Goal: Transaction & Acquisition: Book appointment/travel/reservation

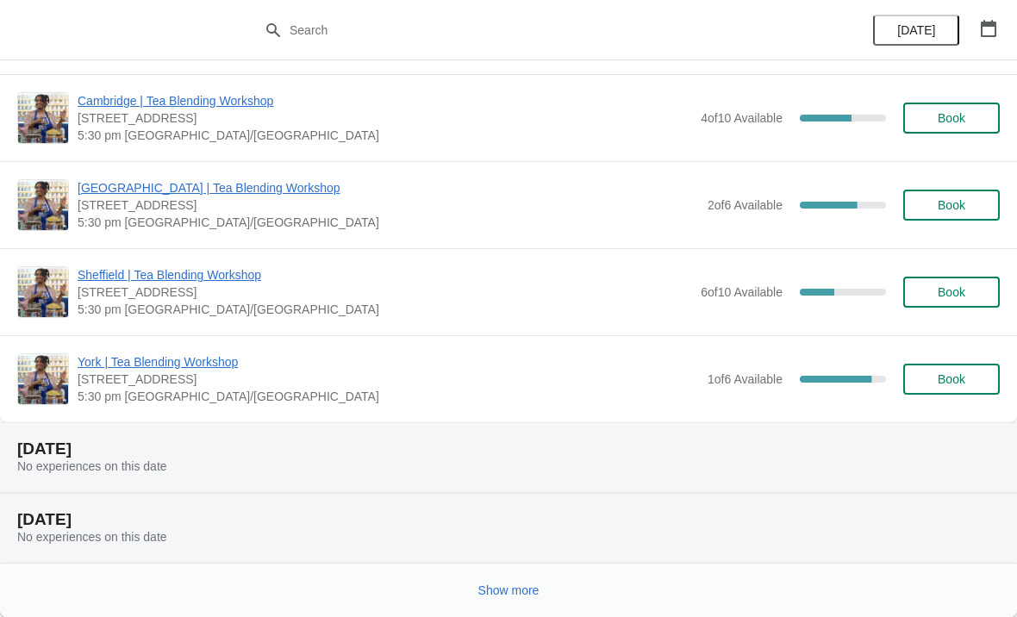
scroll to position [1708, 0]
click at [540, 590] on span "Show more" at bounding box center [509, 591] width 61 height 14
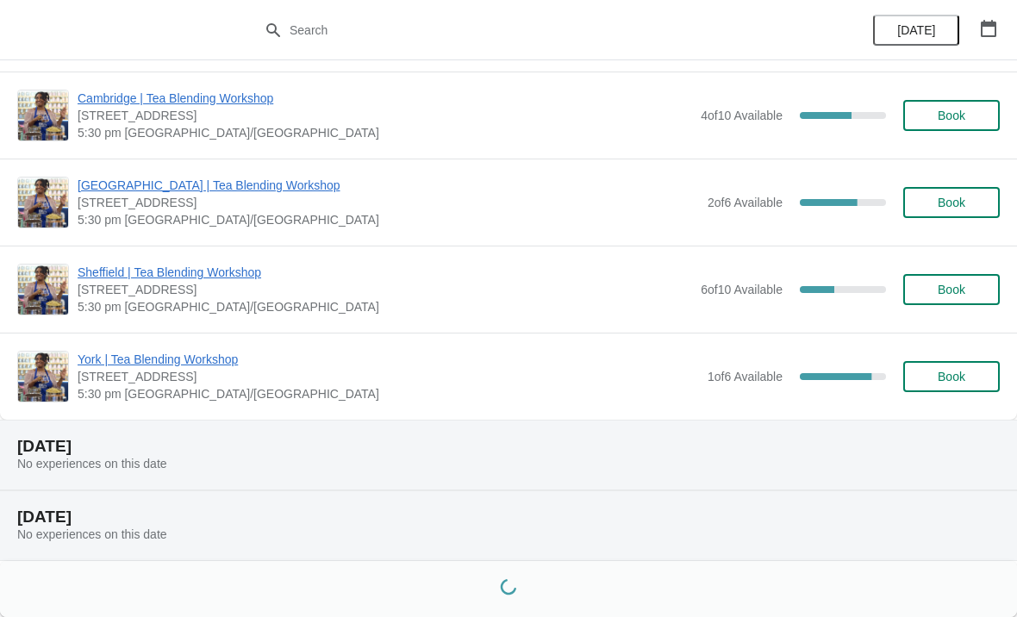
scroll to position [1711, 0]
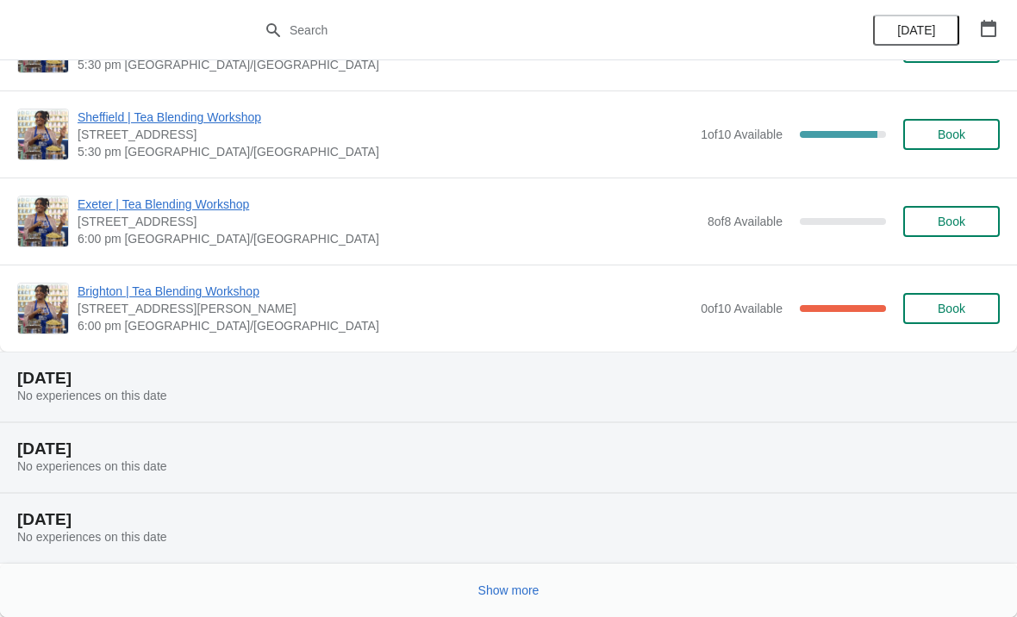
click at [534, 579] on button "Show more" at bounding box center [509, 590] width 75 height 31
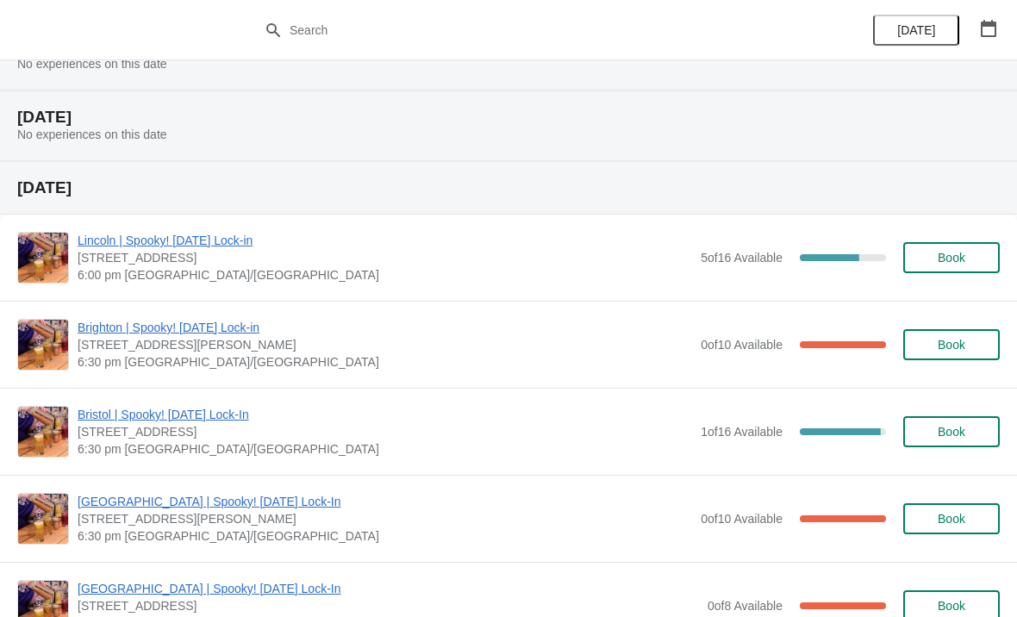
scroll to position [4567, 0]
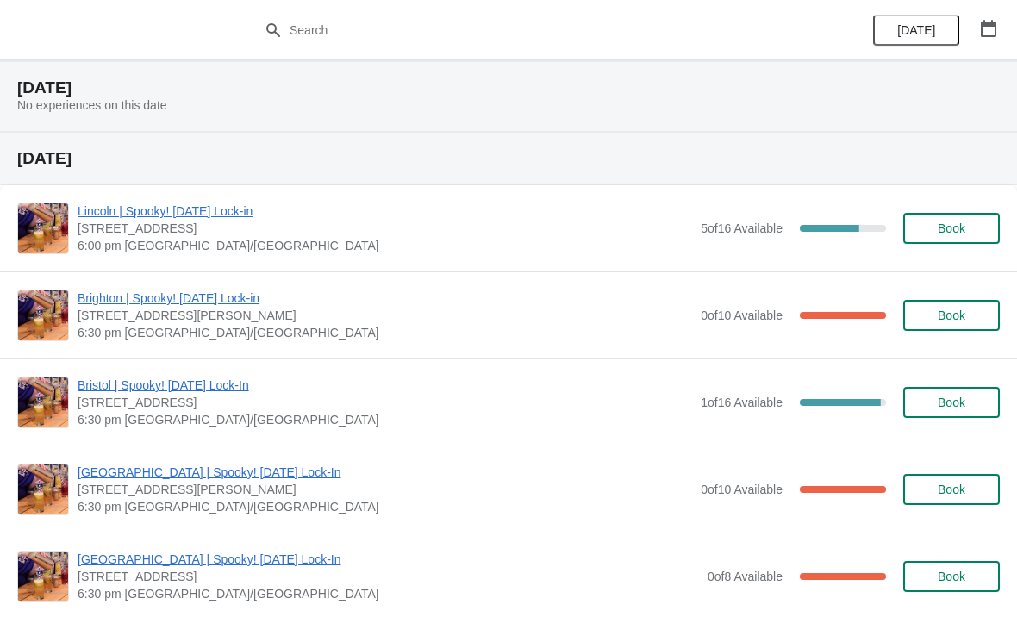
click at [958, 227] on span "Book" at bounding box center [952, 229] width 28 height 14
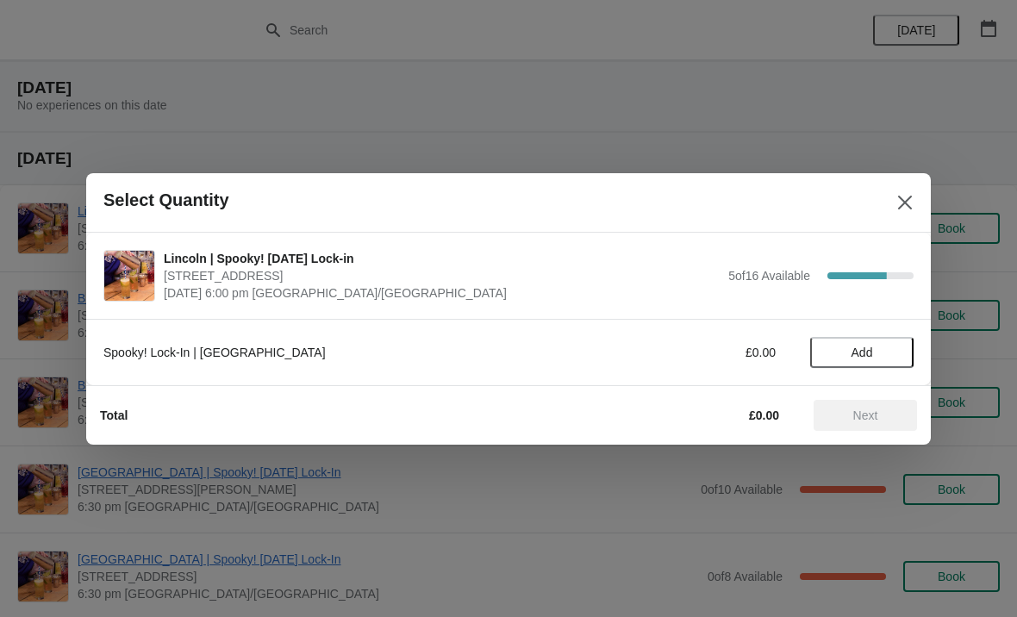
click at [876, 353] on span "Add" at bounding box center [862, 353] width 72 height 14
click at [905, 347] on div "1" at bounding box center [861, 352] width 103 height 18
click at [893, 348] on icon at bounding box center [892, 352] width 18 height 18
click at [873, 421] on span "Next" at bounding box center [866, 416] width 25 height 14
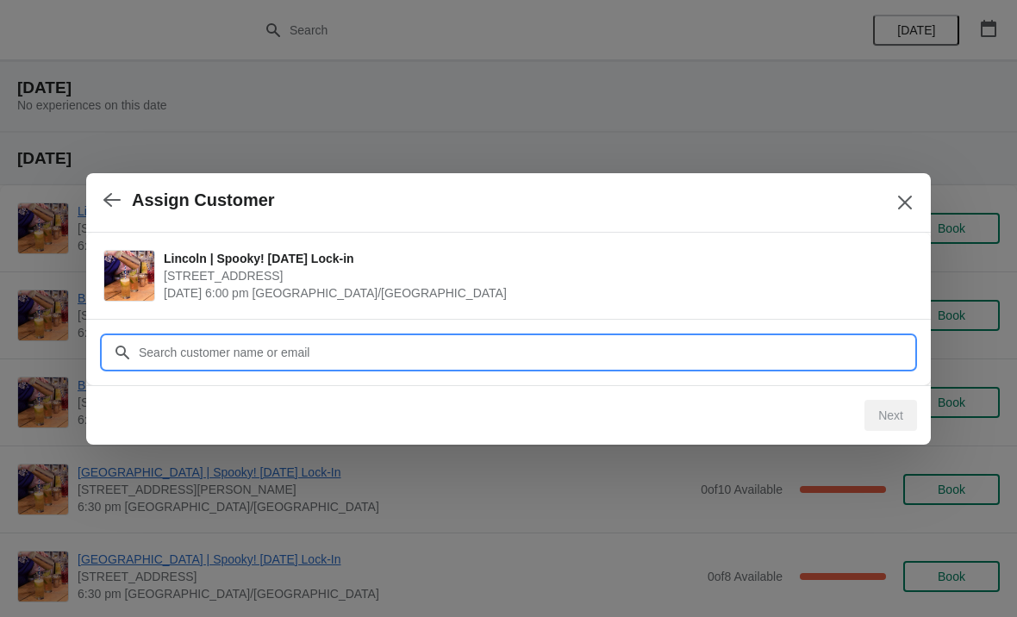
click at [435, 346] on input "Customer" at bounding box center [526, 352] width 776 height 31
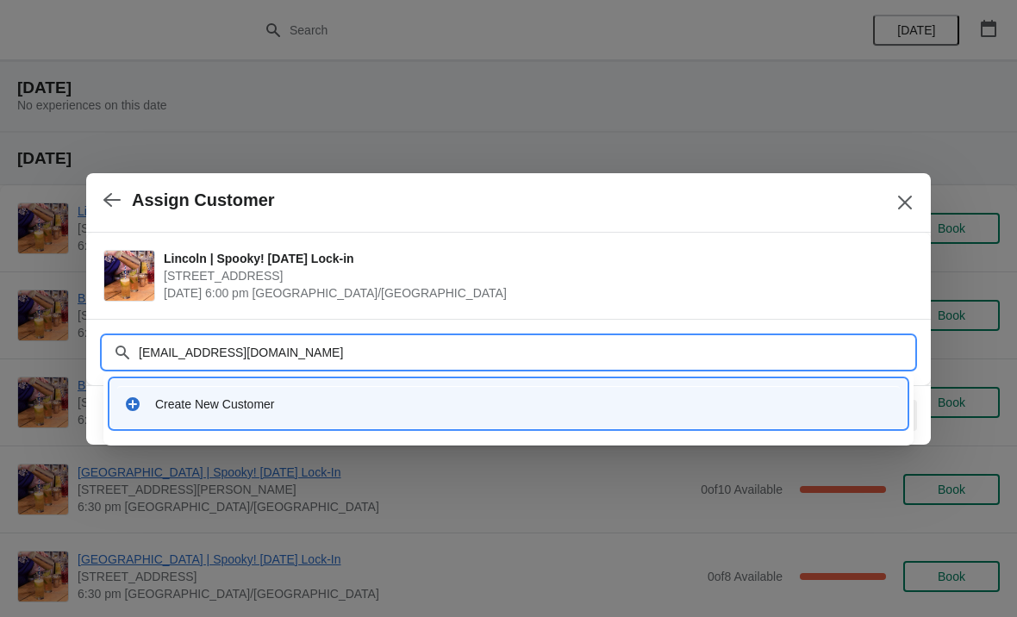
type input "[EMAIL_ADDRESS][DOMAIN_NAME]"
click at [178, 352] on input "[EMAIL_ADDRESS][DOMAIN_NAME]" at bounding box center [526, 352] width 776 height 31
click at [247, 415] on div "Create New Customer" at bounding box center [508, 403] width 783 height 35
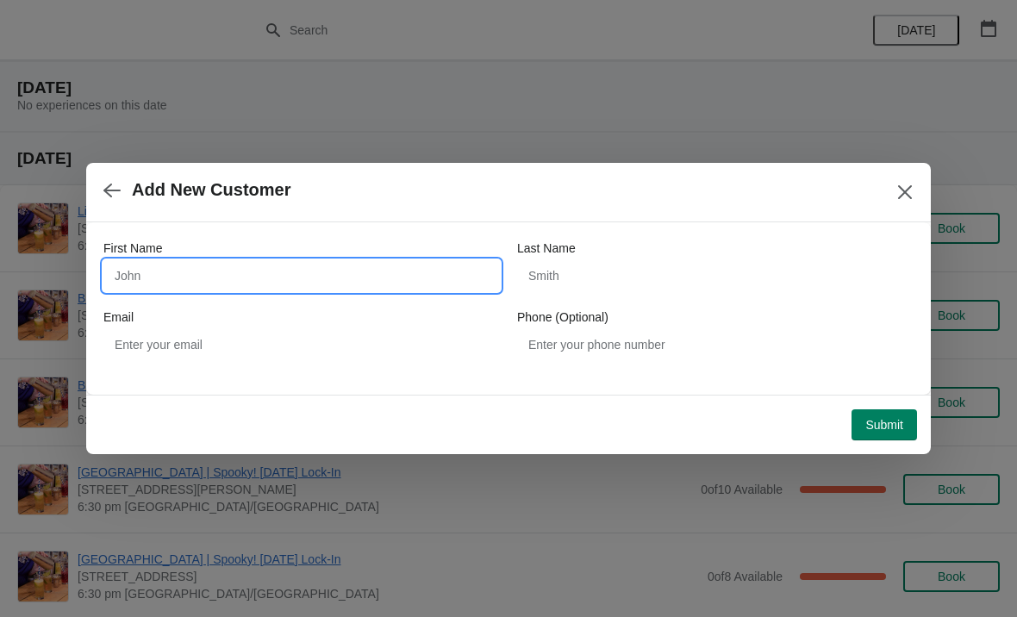
click at [272, 267] on input "First Name" at bounding box center [301, 275] width 397 height 31
type input "[PERSON_NAME]"
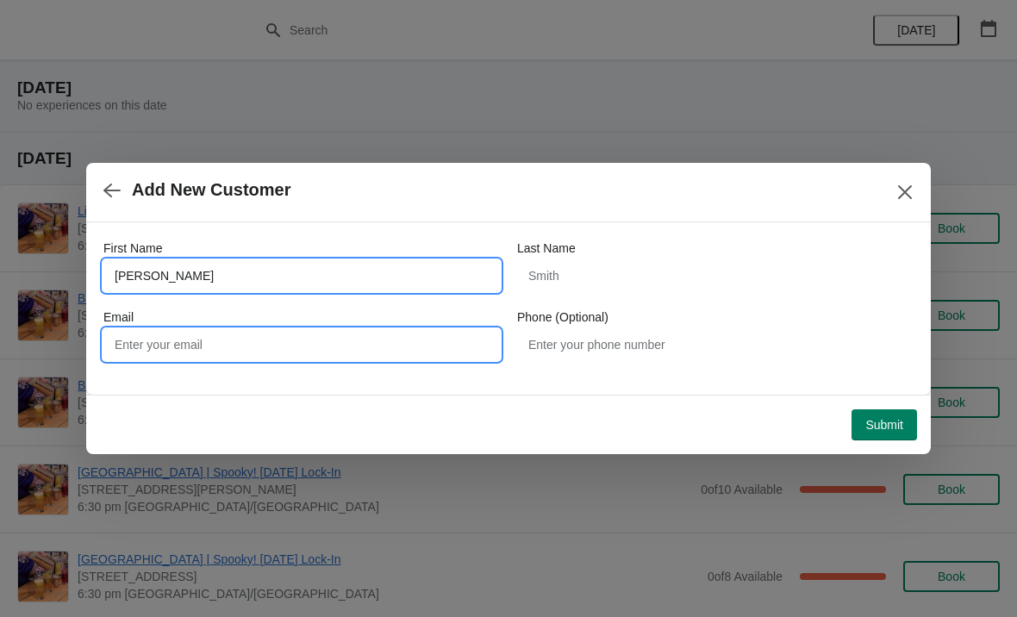
click at [323, 346] on input "Email" at bounding box center [301, 344] width 397 height 31
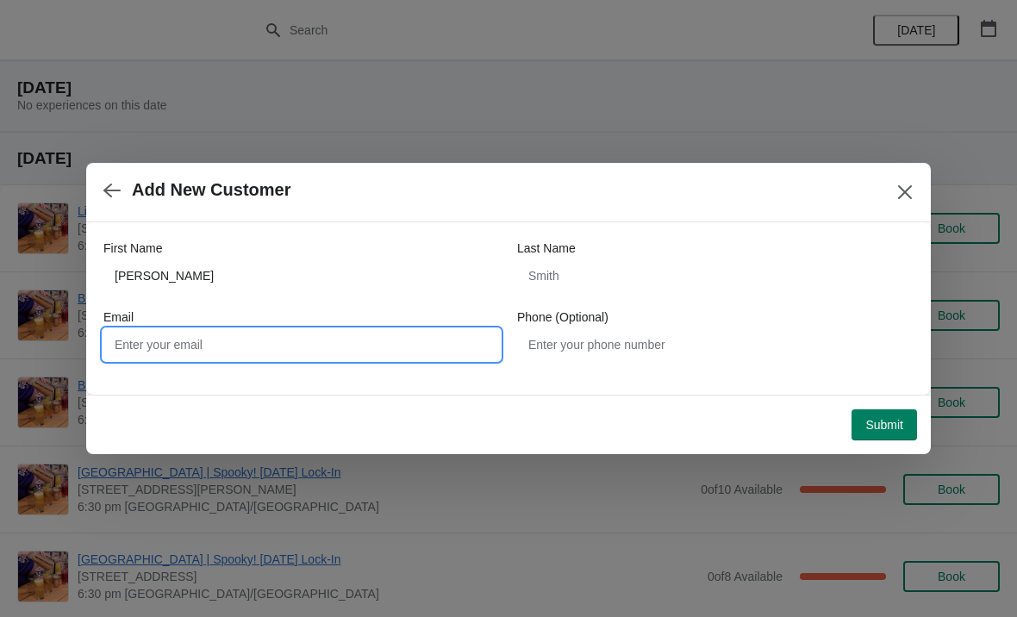
click at [221, 349] on input "Email" at bounding box center [301, 344] width 397 height 31
paste input "[EMAIL_ADDRESS][DOMAIN_NAME]"
type input "[EMAIL_ADDRESS][DOMAIN_NAME]"
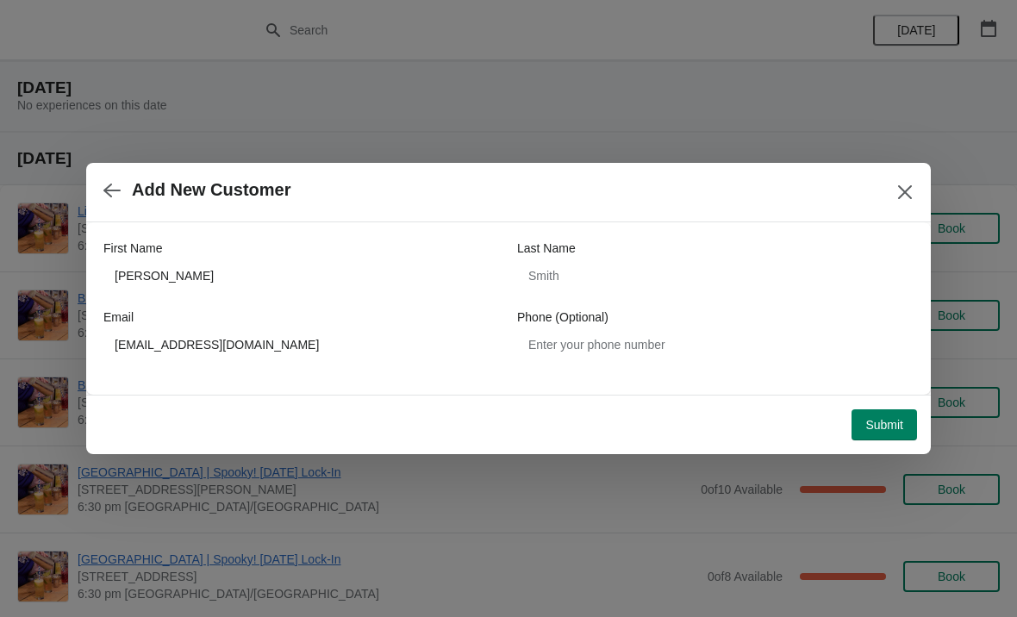
click at [904, 424] on button "Submit" at bounding box center [885, 425] width 66 height 31
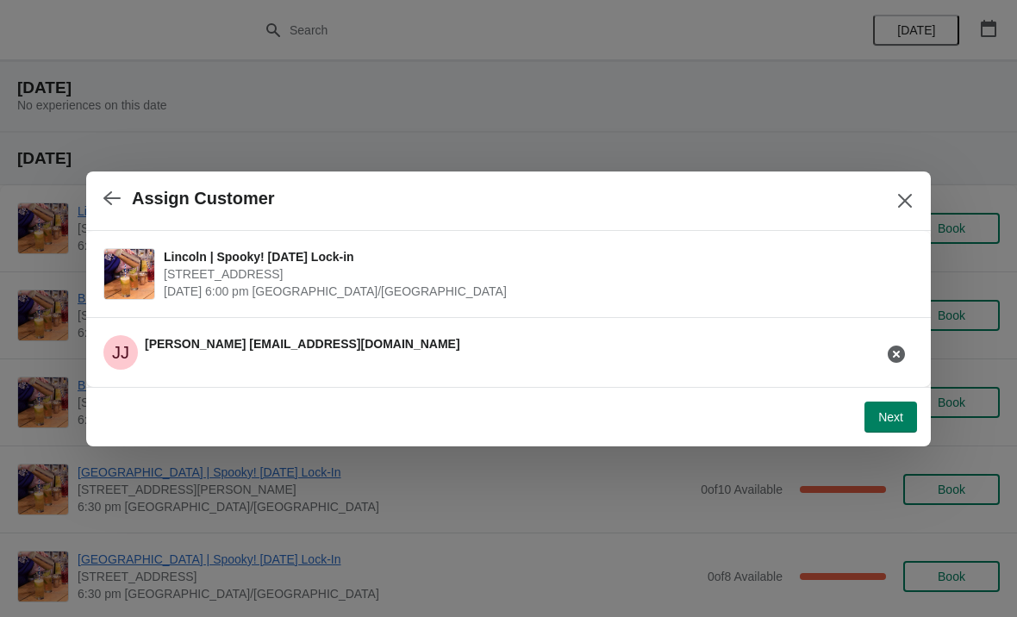
click at [893, 418] on span "Next" at bounding box center [891, 417] width 25 height 14
select select "No"
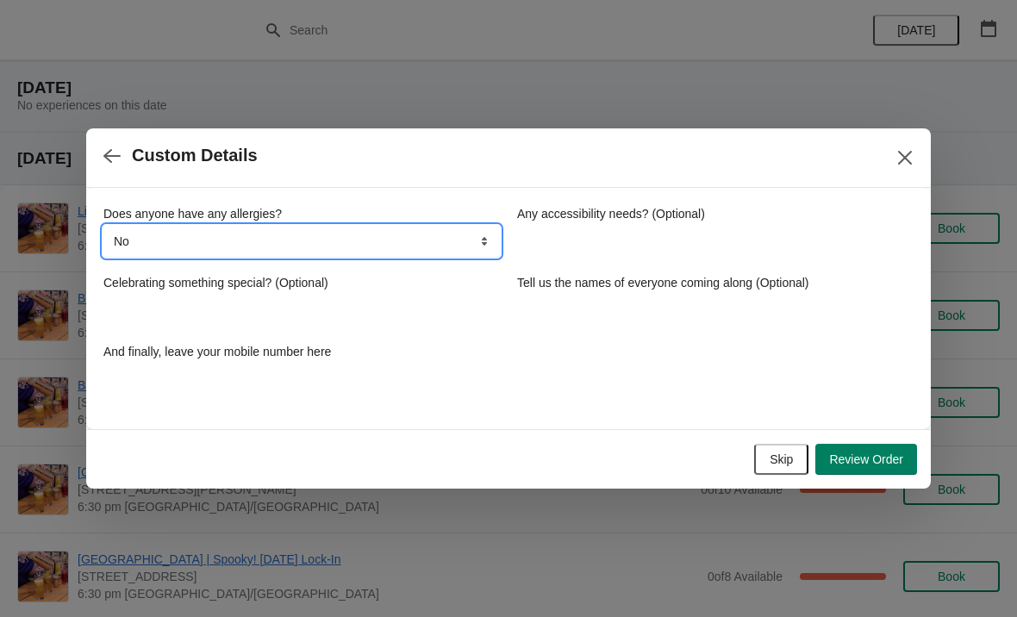
click at [358, 229] on select "No Yes, nuts Yes, wheat Yes, other" at bounding box center [301, 241] width 397 height 31
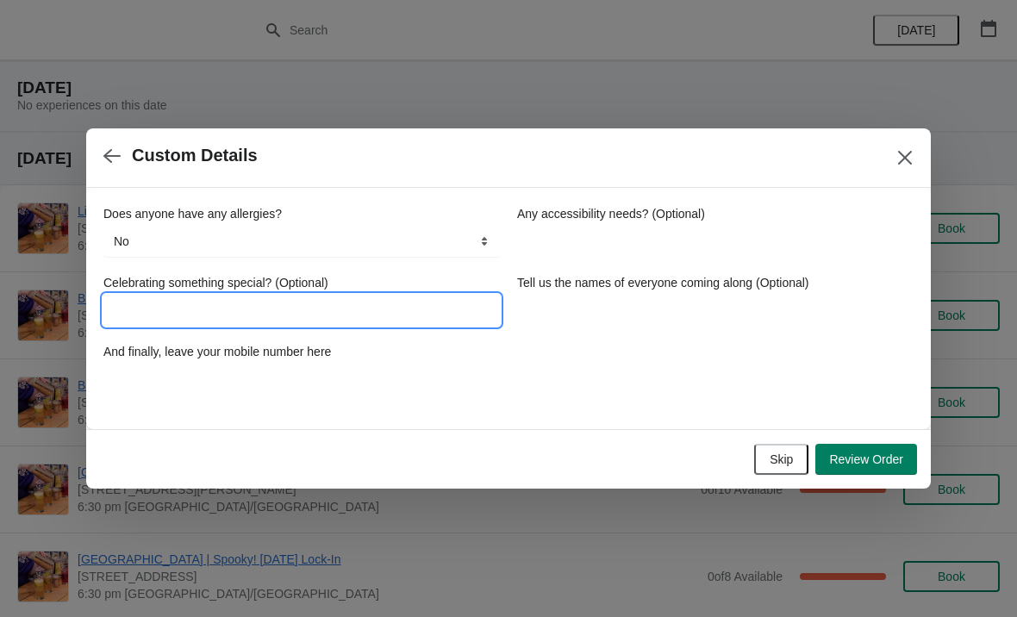
click at [283, 309] on input "Celebrating something special? (Optional)" at bounding box center [301, 310] width 397 height 31
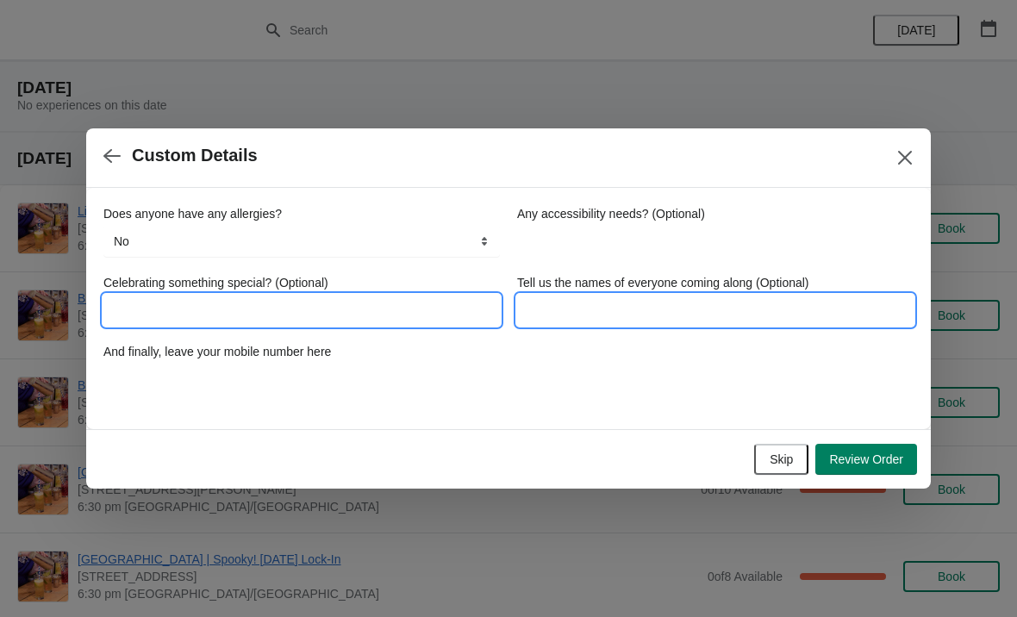
click at [634, 316] on input "Tell us the names of everyone coming along (Optional)" at bounding box center [715, 310] width 397 height 31
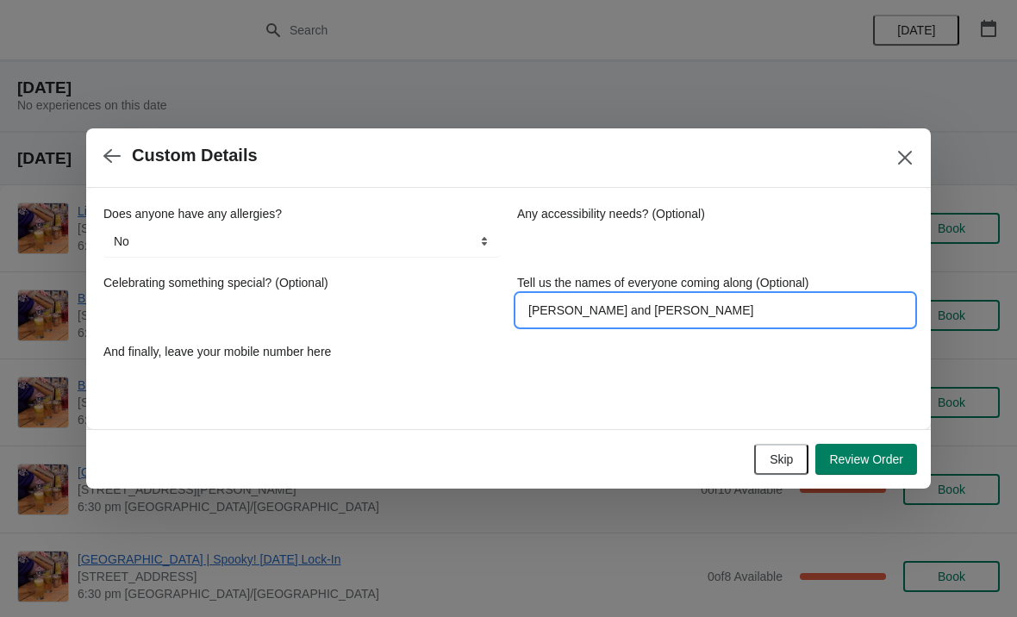
type input "[PERSON_NAME] and [PERSON_NAME]"
click at [882, 459] on span "Review Order" at bounding box center [866, 460] width 74 height 14
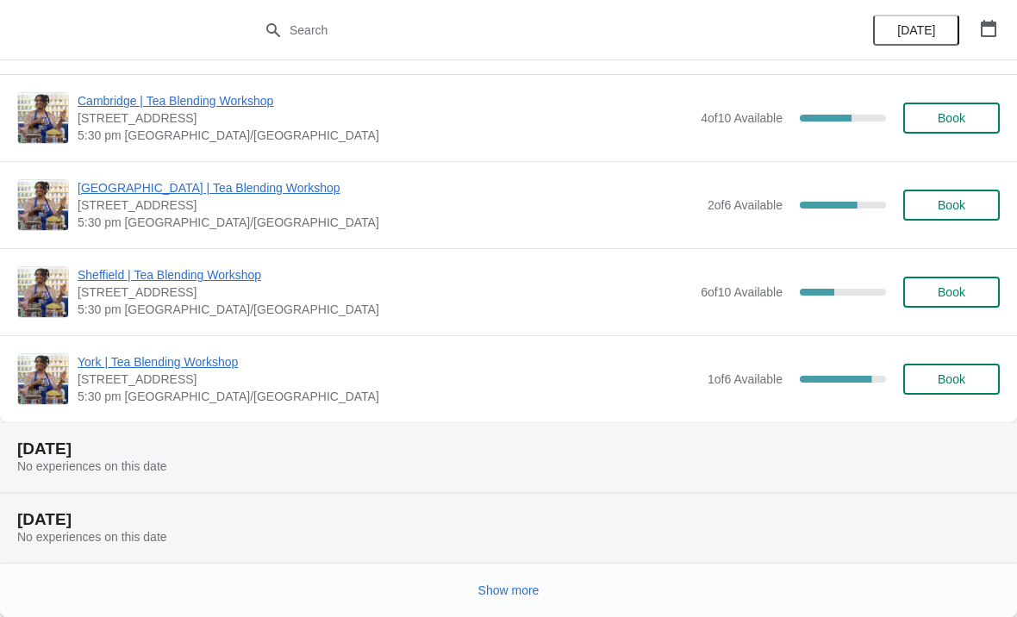
scroll to position [1708, 0]
click at [539, 572] on div "Show more" at bounding box center [501, 583] width 997 height 33
click at [519, 587] on span "Show more" at bounding box center [509, 591] width 61 height 14
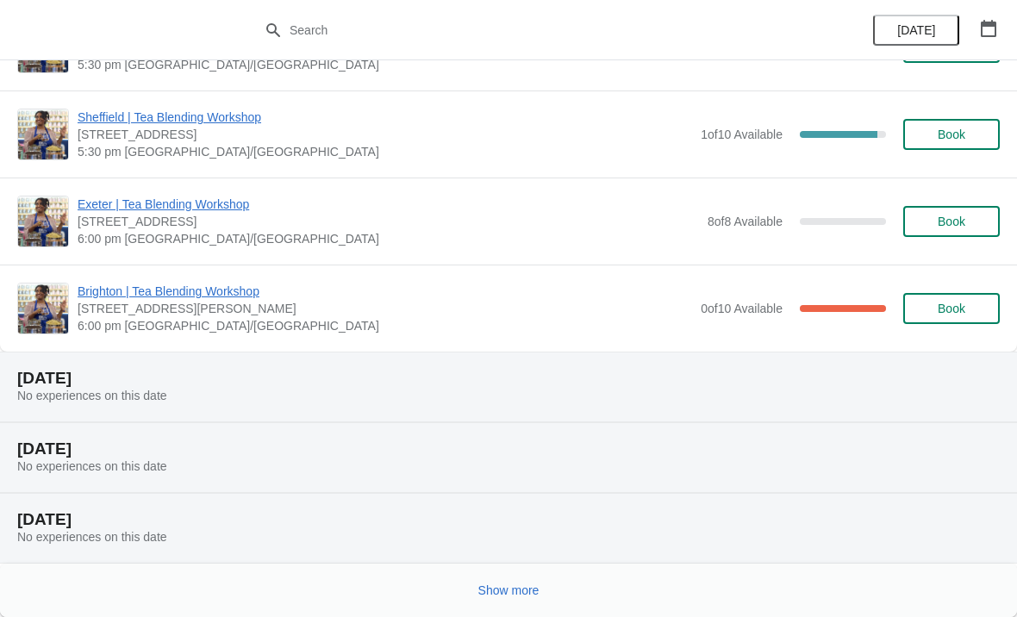
scroll to position [4135, 0]
click at [529, 585] on span "Show more" at bounding box center [509, 591] width 61 height 14
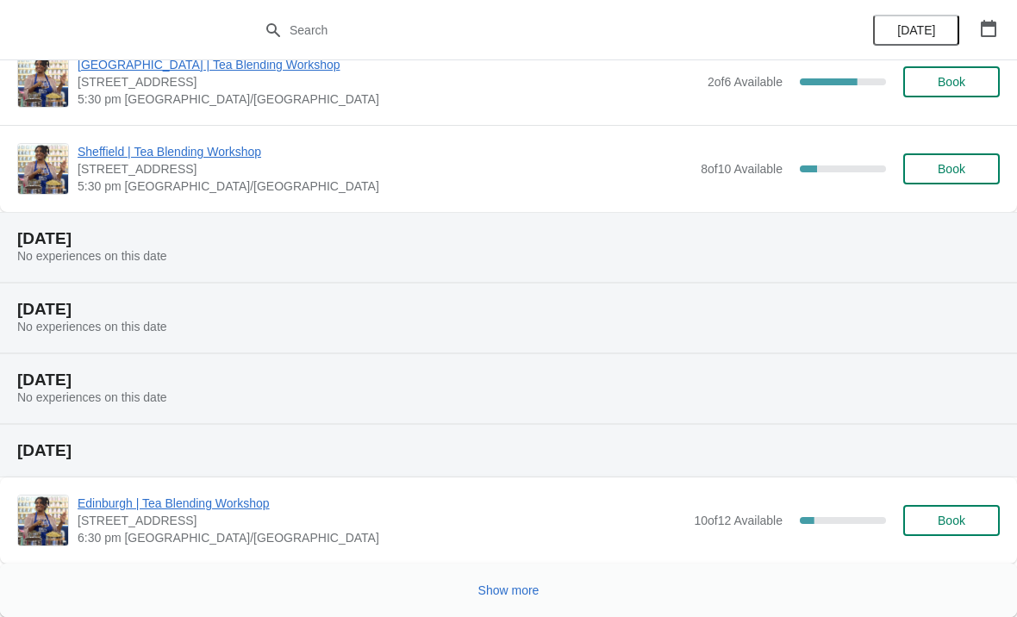
scroll to position [7781, 0]
click at [534, 591] on span "Show more" at bounding box center [509, 591] width 61 height 14
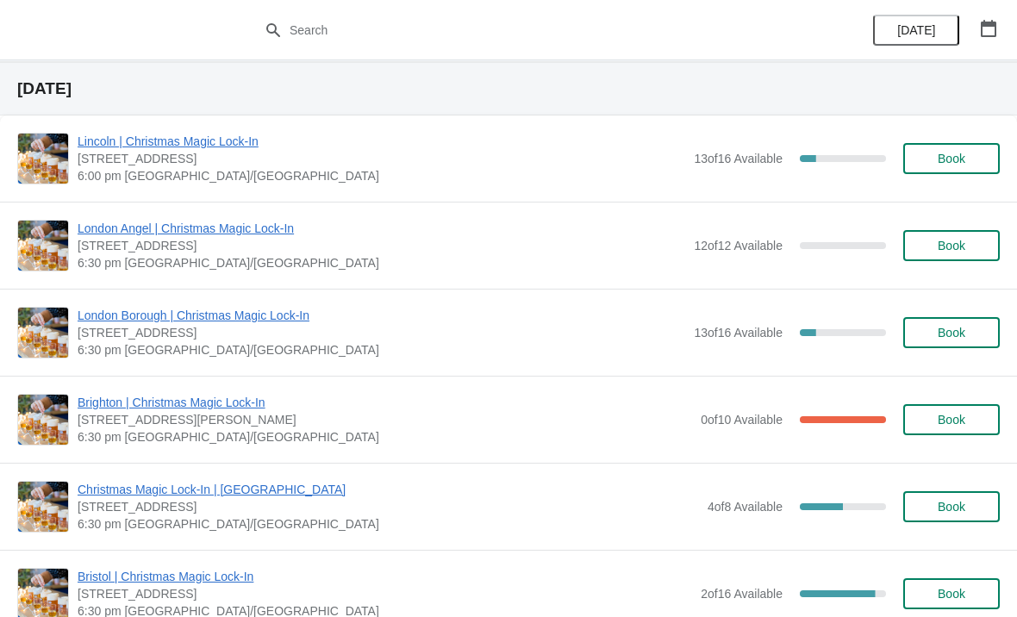
scroll to position [10152, 0]
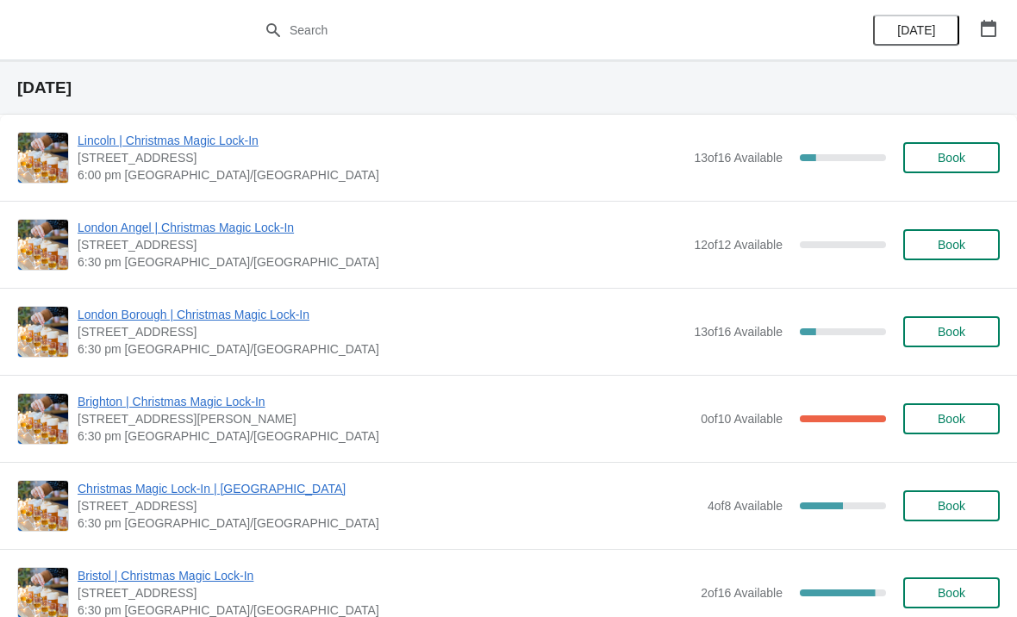
click at [948, 159] on span "Book" at bounding box center [952, 158] width 28 height 14
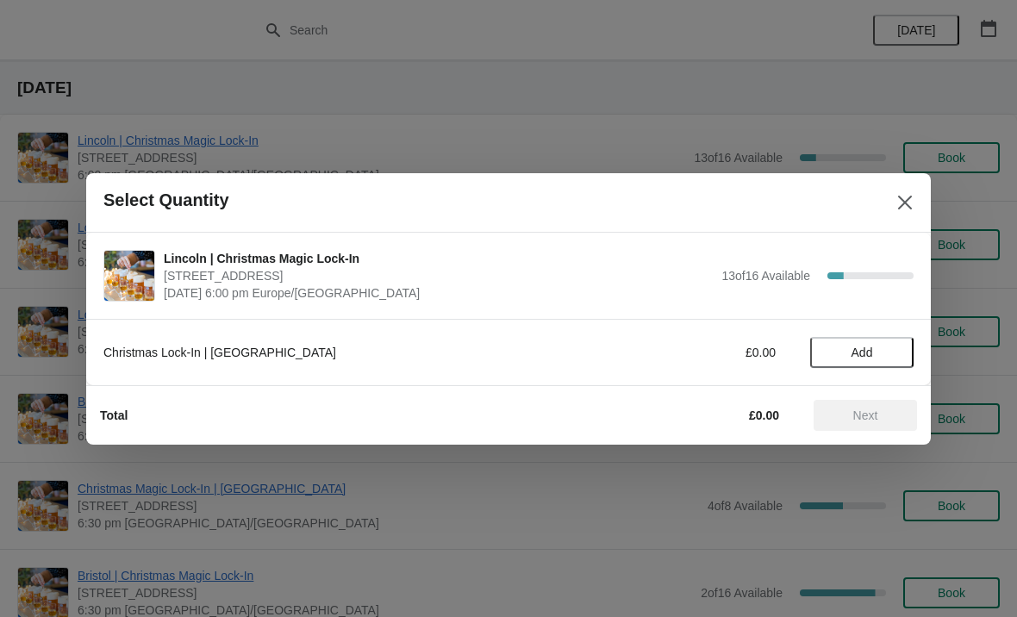
click at [874, 356] on span "Add" at bounding box center [862, 353] width 72 height 14
click at [898, 347] on icon at bounding box center [892, 352] width 18 height 18
click at [868, 426] on button "Next" at bounding box center [865, 415] width 103 height 31
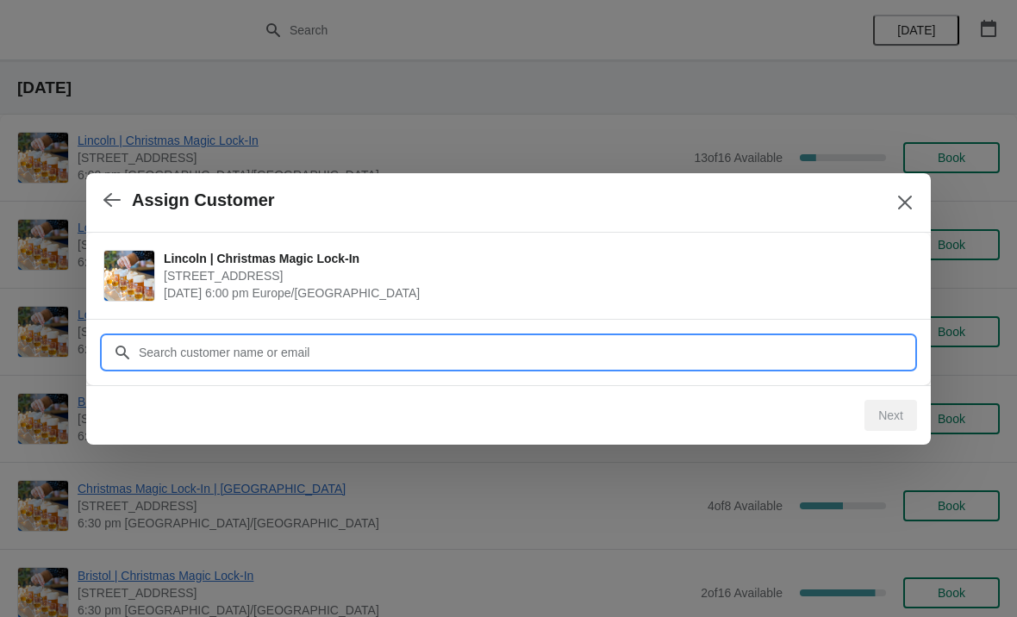
click at [402, 346] on input "Customer" at bounding box center [526, 352] width 776 height 31
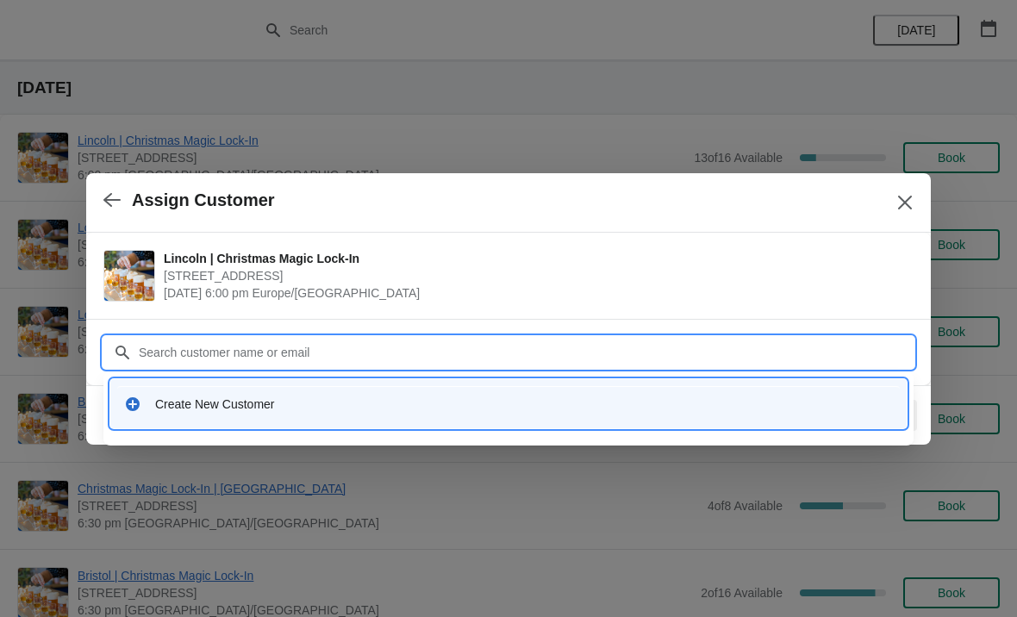
click at [203, 360] on input "Customer" at bounding box center [526, 352] width 776 height 31
paste input "[EMAIL_ADDRESS][DOMAIN_NAME]"
type input "[EMAIL_ADDRESS][DOMAIN_NAME]"
click at [260, 407] on div "Create New Customer" at bounding box center [524, 404] width 738 height 17
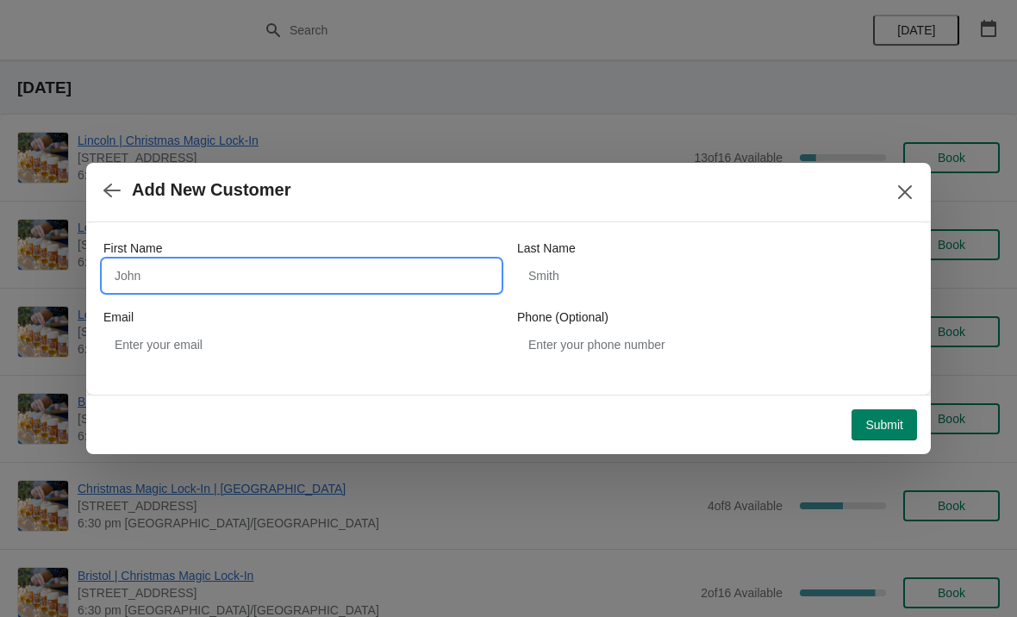
click at [303, 278] on input "First Name" at bounding box center [301, 275] width 397 height 31
type input "[PERSON_NAME]"
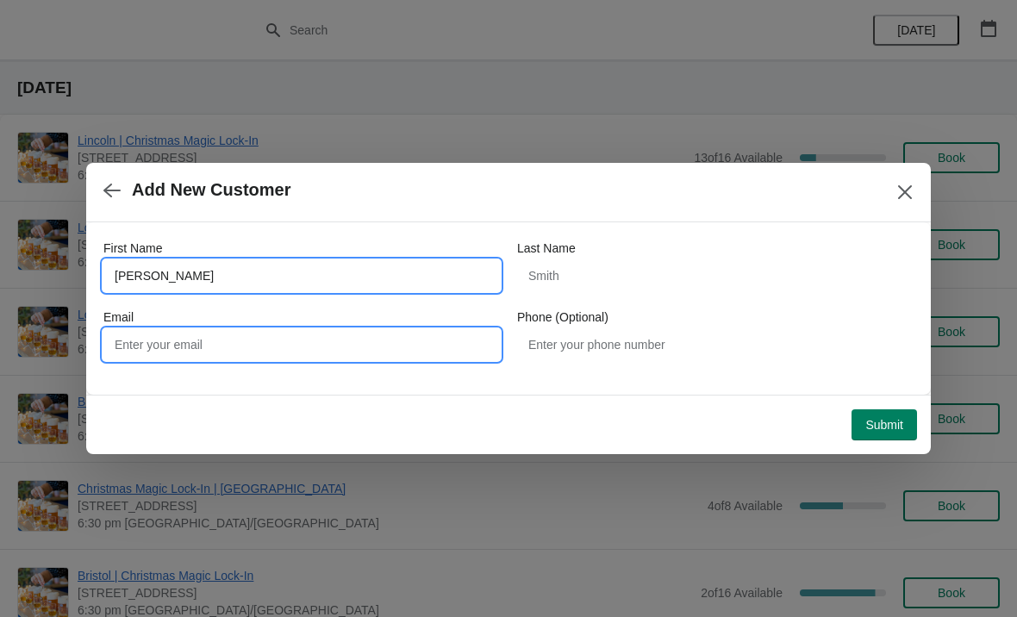
click at [165, 330] on input "Email" at bounding box center [301, 344] width 397 height 31
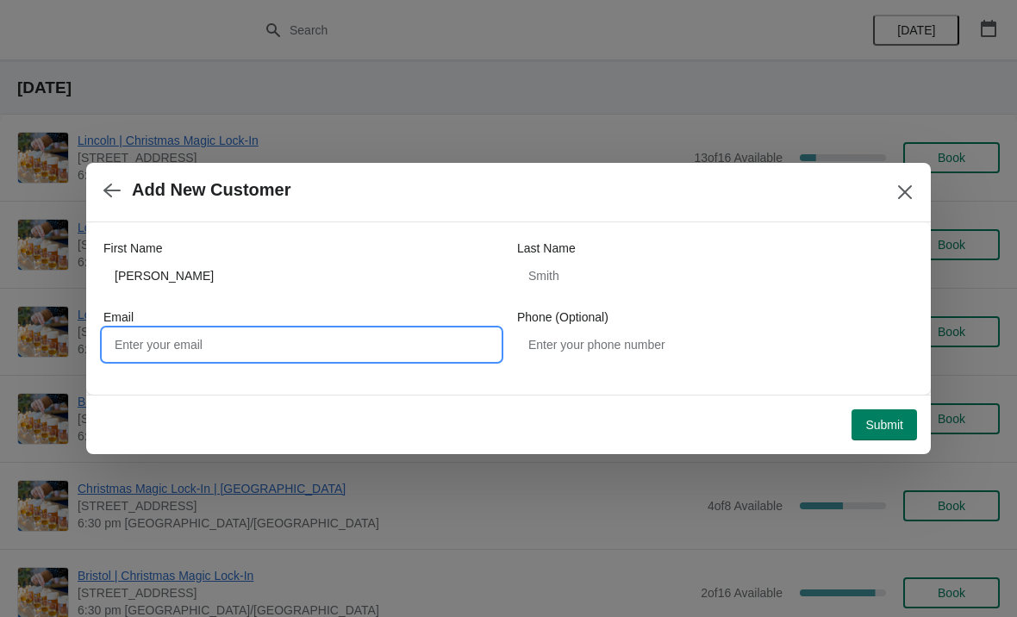
click at [151, 330] on input "Email" at bounding box center [301, 344] width 397 height 31
paste input "[EMAIL_ADDRESS][DOMAIN_NAME]"
type input "[EMAIL_ADDRESS][DOMAIN_NAME]"
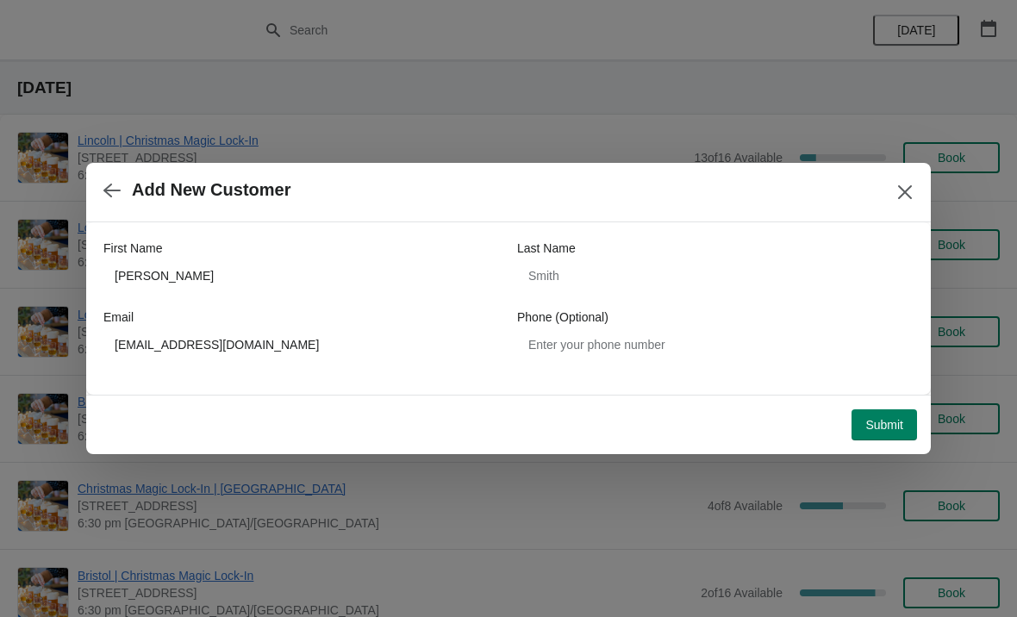
click at [882, 440] on button "Submit" at bounding box center [885, 425] width 66 height 31
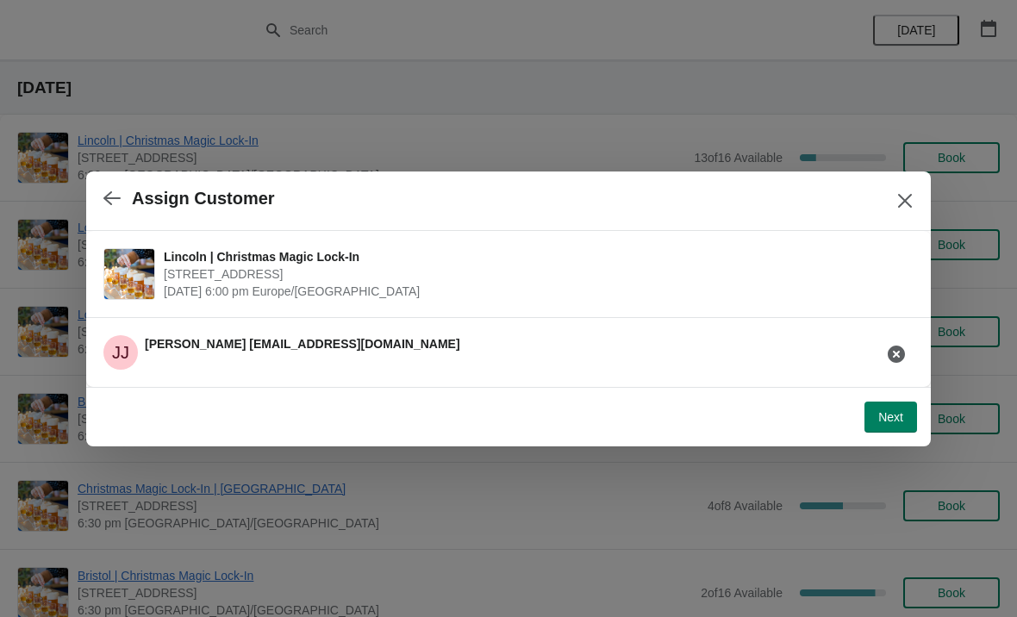
click at [902, 416] on span "Next" at bounding box center [891, 417] width 25 height 14
select select "No"
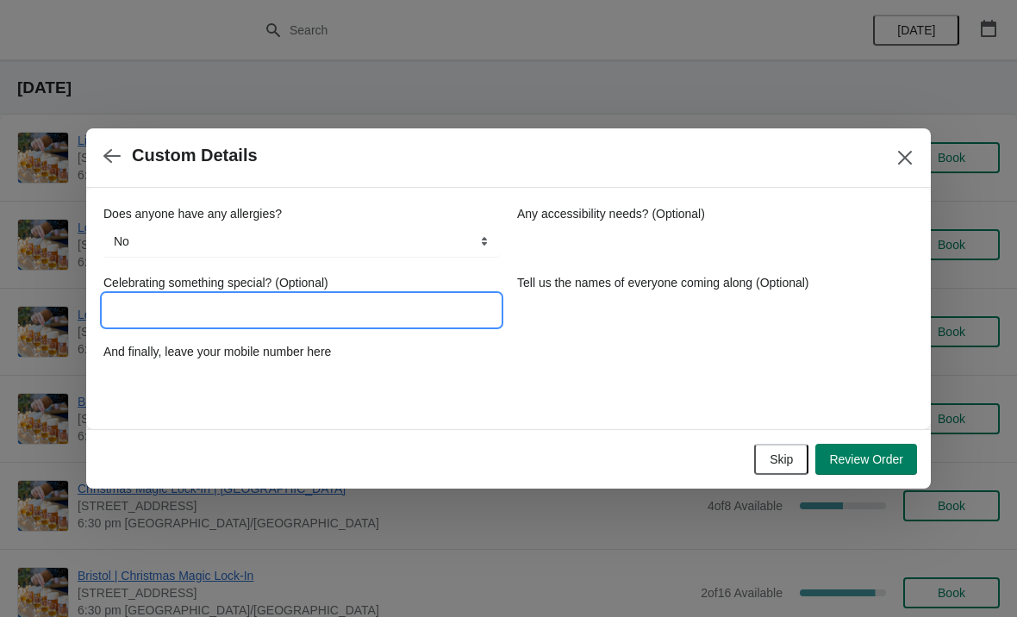
click at [350, 317] on input "Celebrating something special? (Optional)" at bounding box center [301, 310] width 397 height 31
type input "No"
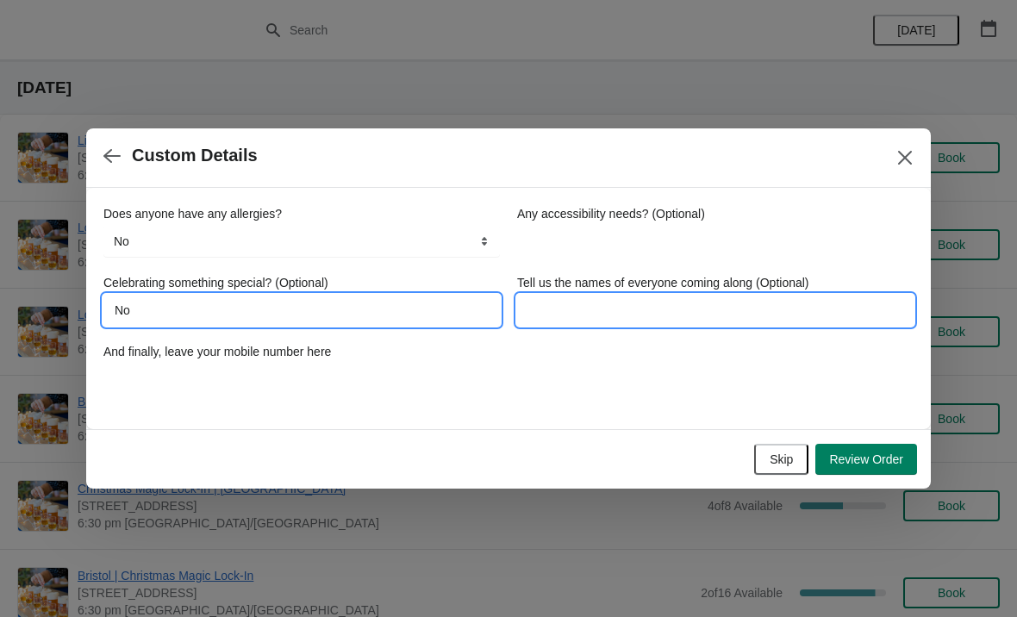
click at [616, 317] on input "Tell us the names of everyone coming along (Optional)" at bounding box center [715, 310] width 397 height 31
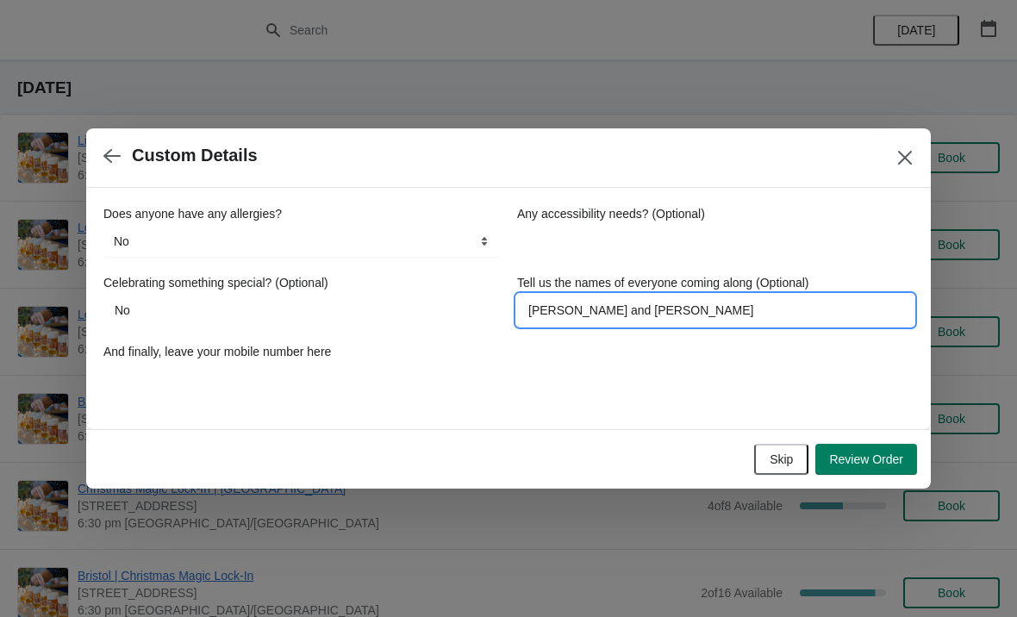
type input "Joe and Darren"
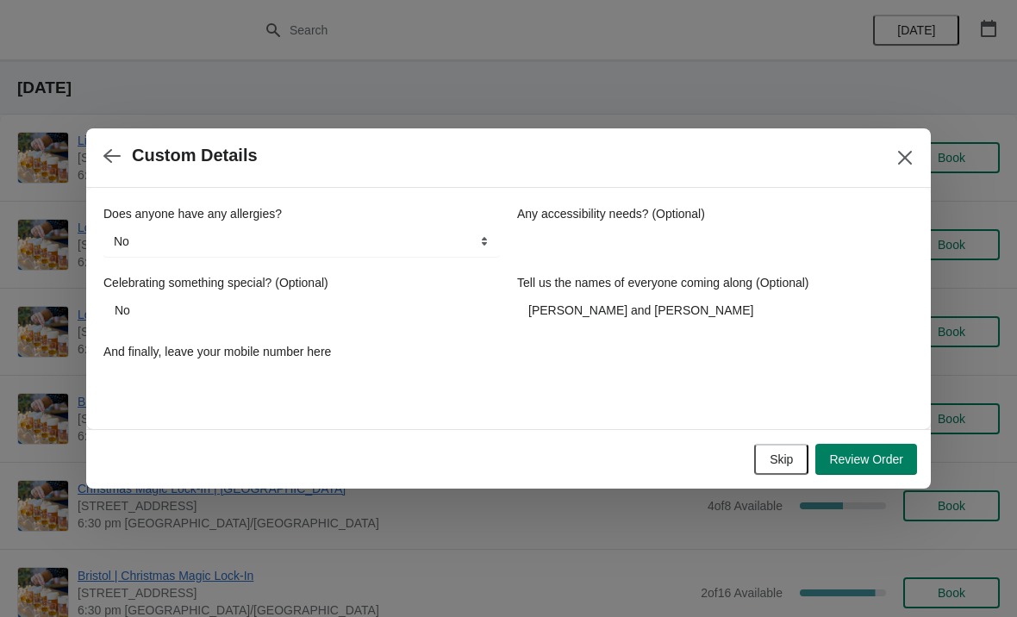
click at [881, 461] on span "Review Order" at bounding box center [866, 460] width 74 height 14
